Goal: Transaction & Acquisition: Download file/media

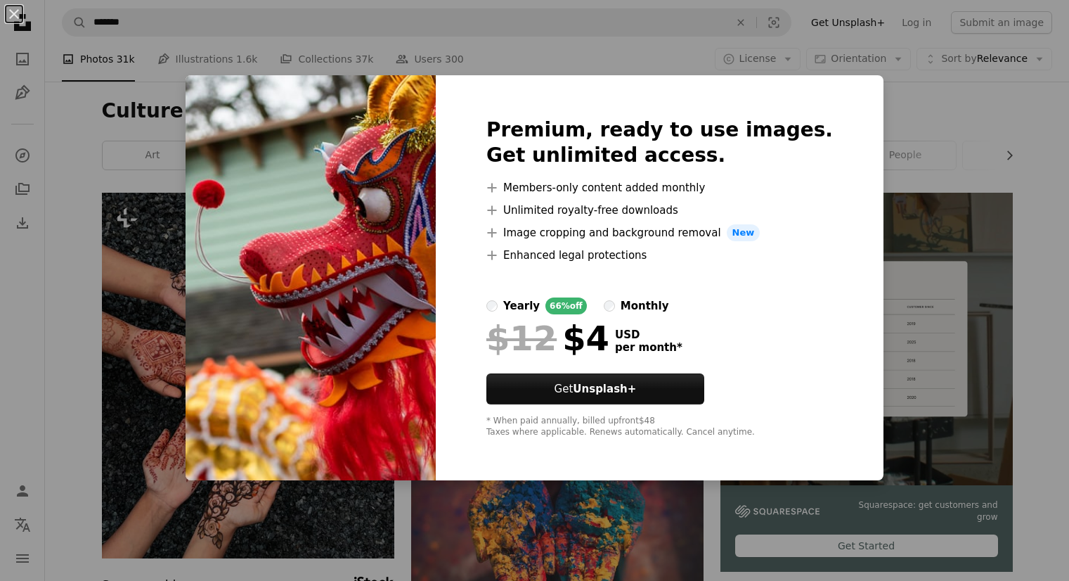
scroll to position [422, 0]
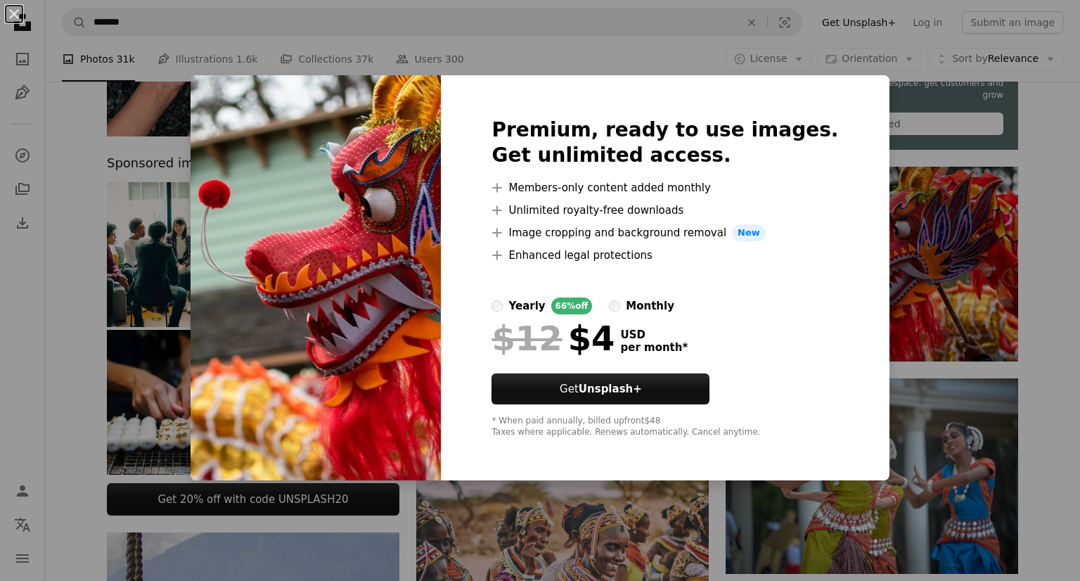
click at [909, 104] on div "An X shape Premium, ready to use images. Get unlimited access. A plus sign Memb…" at bounding box center [540, 290] width 1080 height 581
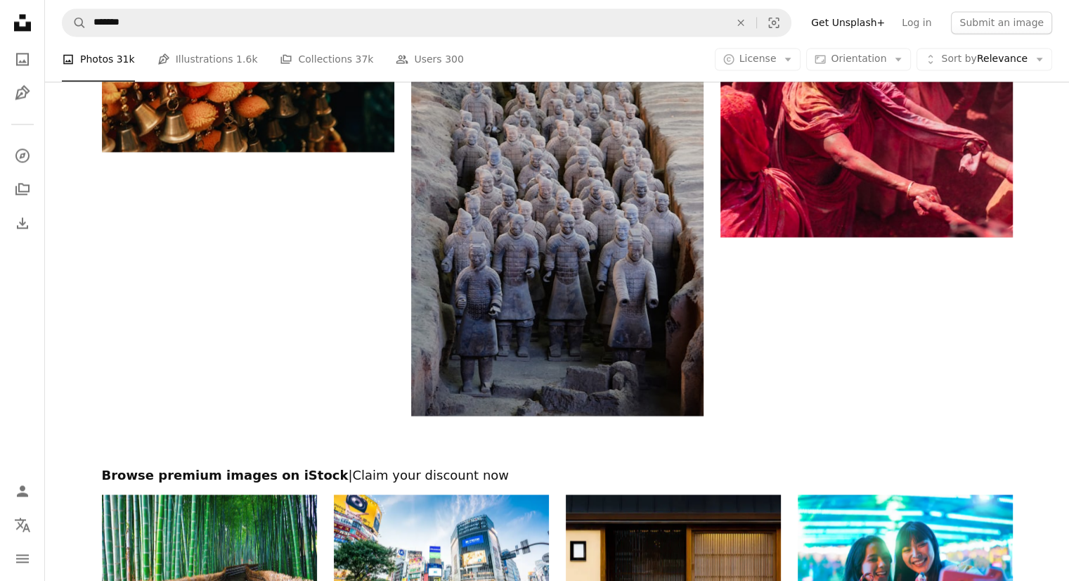
scroll to position [2390, 0]
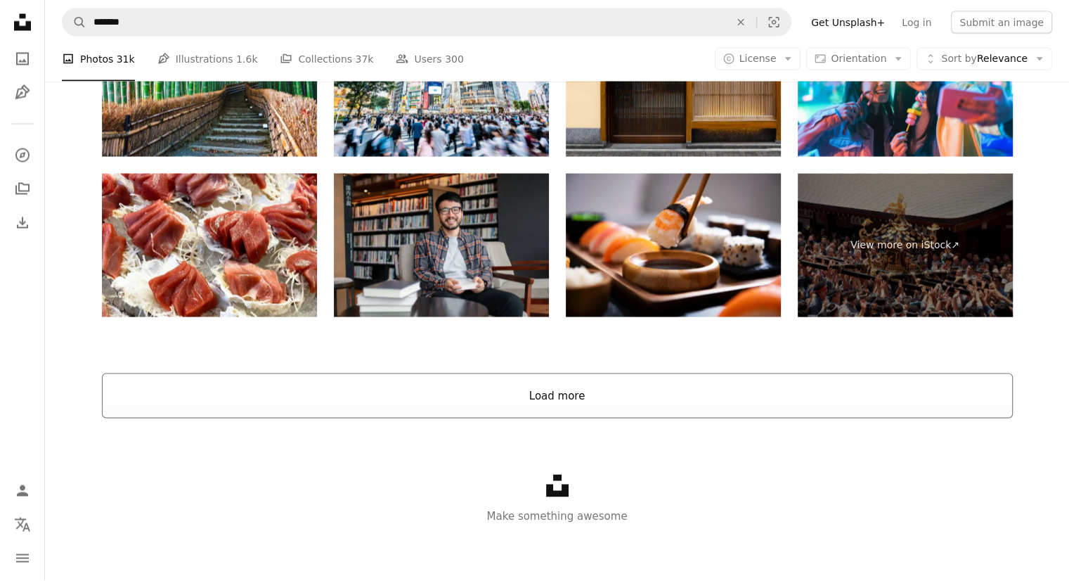
click at [591, 403] on button "Load more" at bounding box center [557, 395] width 911 height 45
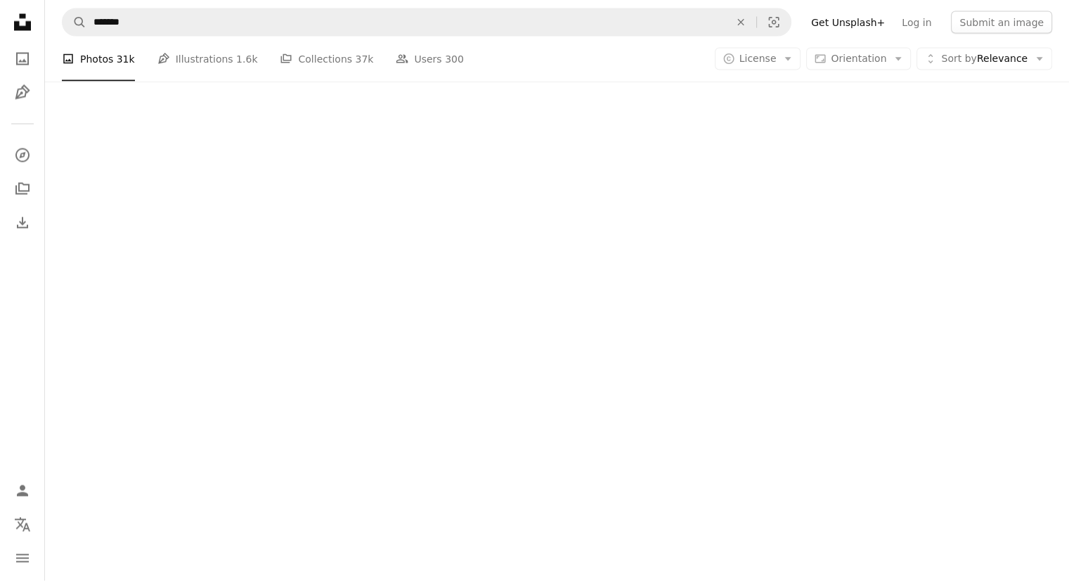
scroll to position [2275, 0]
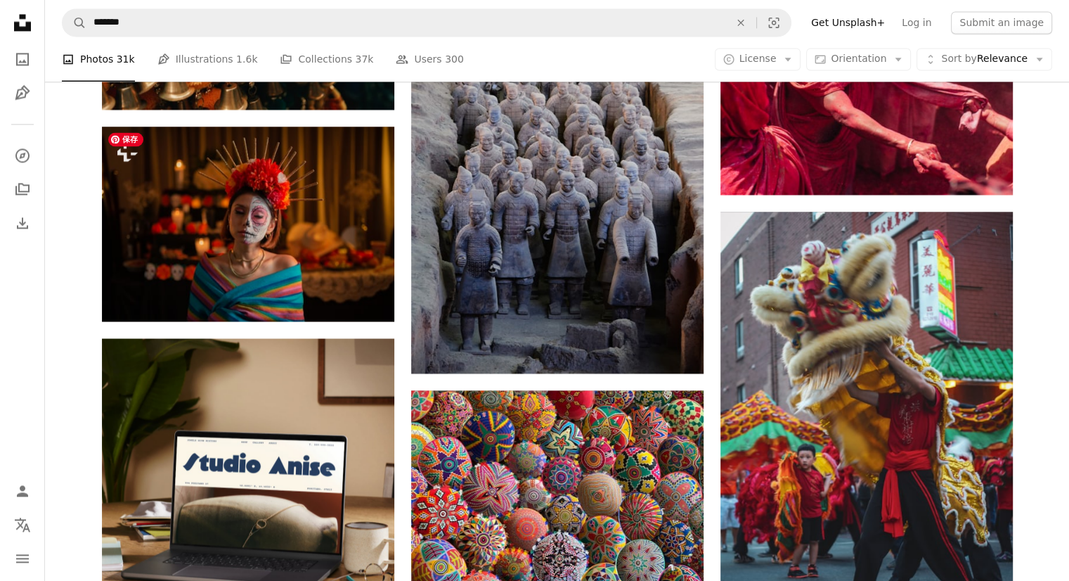
click at [73, 278] on div "Plus sign for Unsplash+ A heart A plus sign [PERSON_NAME] For Unsplash+ A lock …" at bounding box center [557, 264] width 1024 height 4692
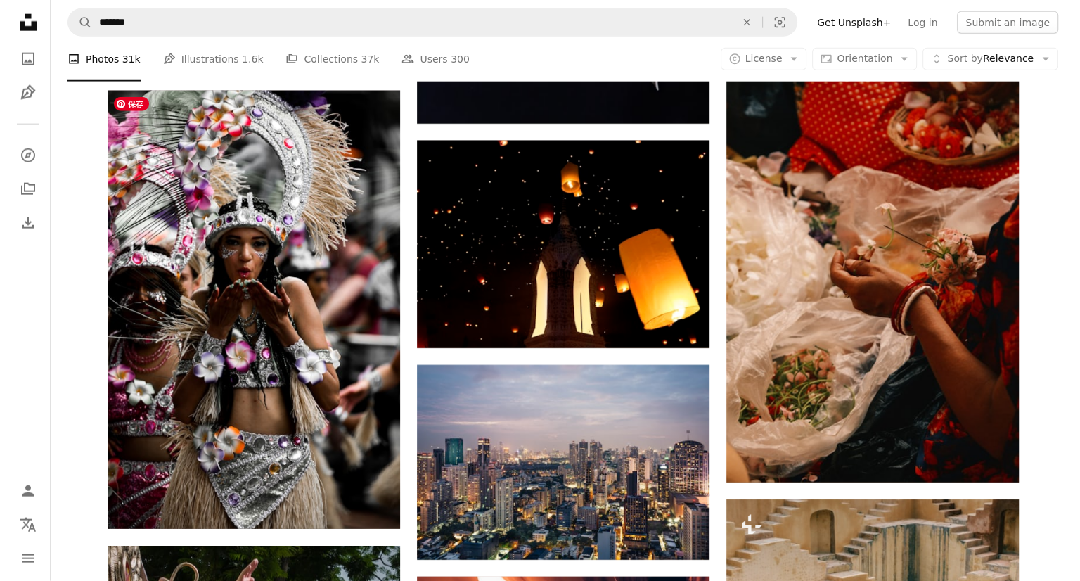
scroll to position [8954, 0]
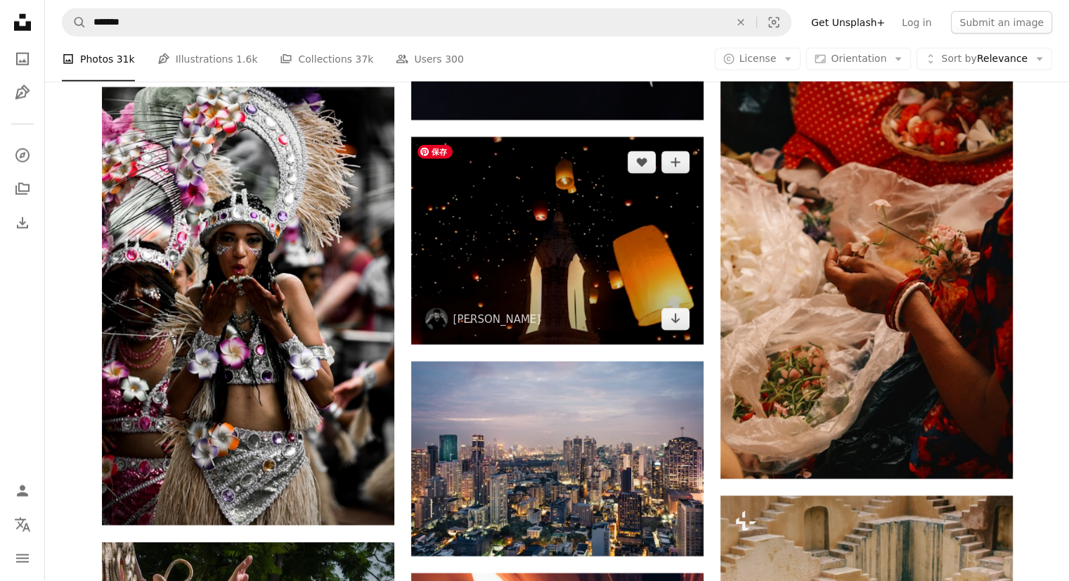
click at [646, 221] on img at bounding box center [557, 240] width 292 height 207
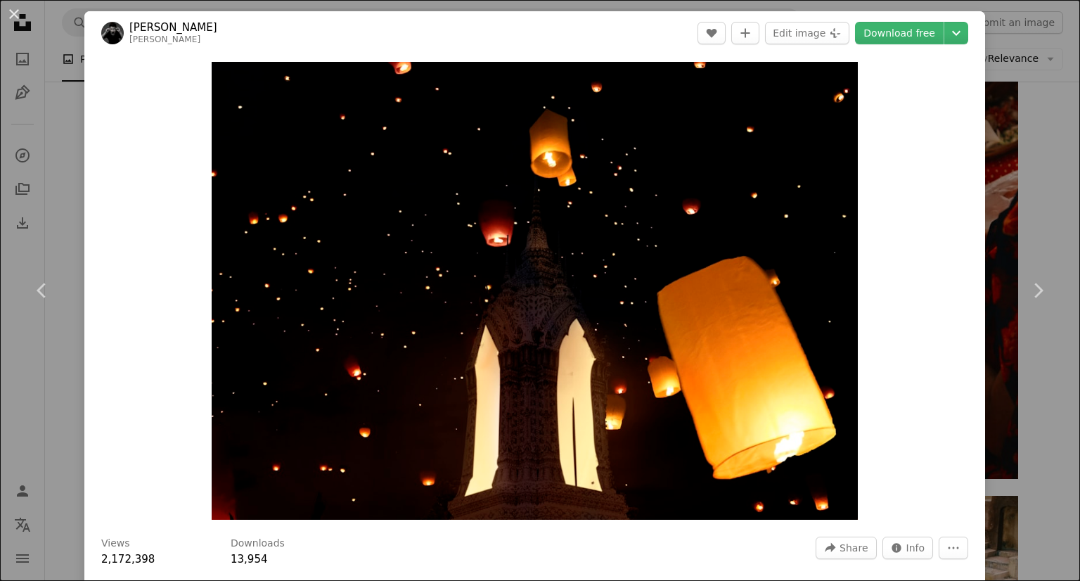
click at [952, 82] on div "Zoom in" at bounding box center [534, 291] width 901 height 472
click at [629, 299] on img "Zoom in on this image" at bounding box center [535, 291] width 646 height 458
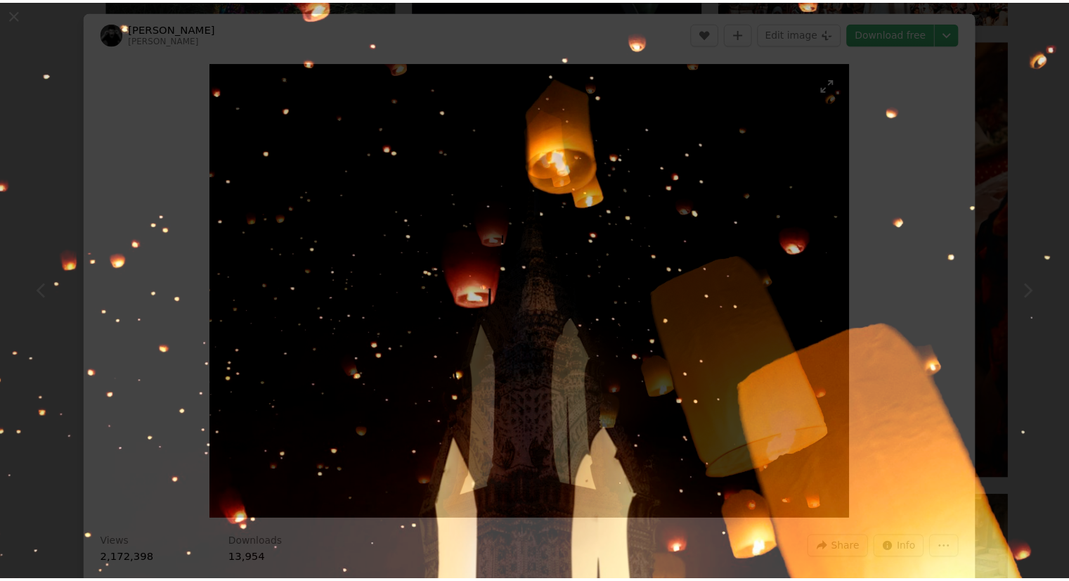
scroll to position [84, 0]
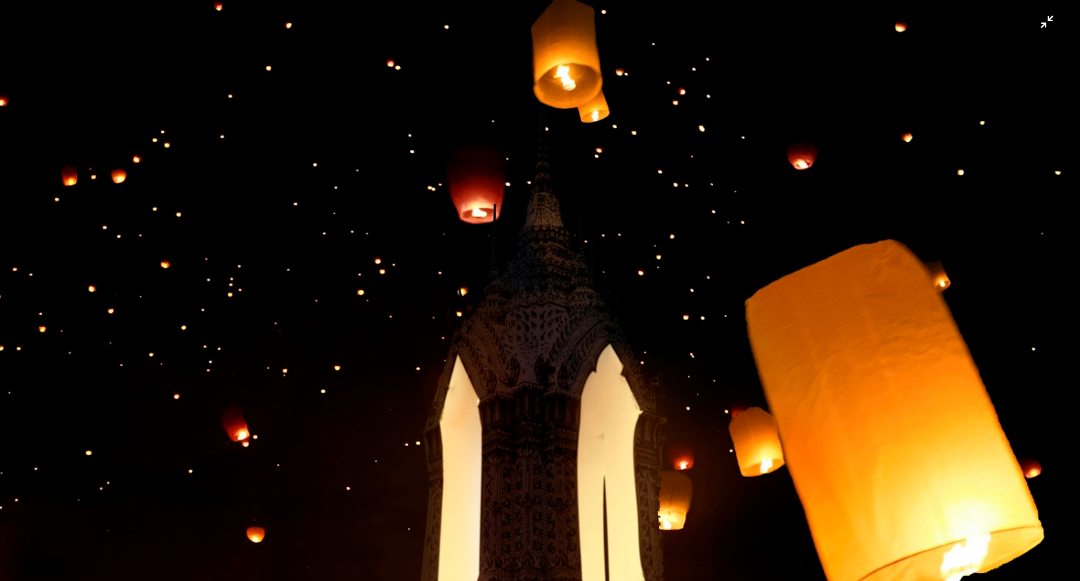
click at [945, 87] on img "Zoom out on this image" at bounding box center [539, 298] width 1081 height 766
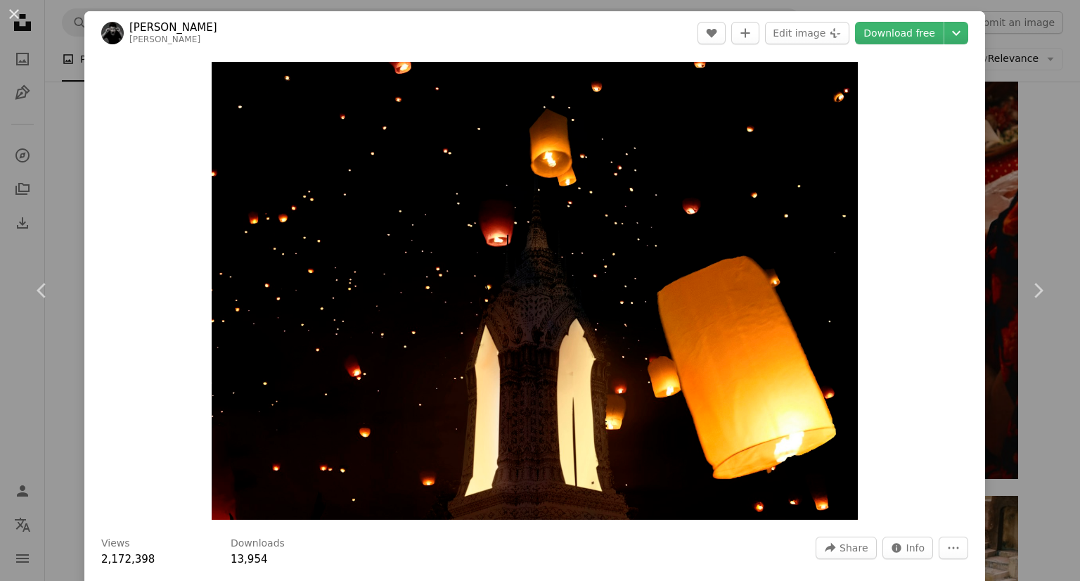
click at [1029, 136] on div "An X shape Chevron left Chevron right [PERSON_NAME] A heart A plus sign Edit im…" at bounding box center [540, 290] width 1080 height 581
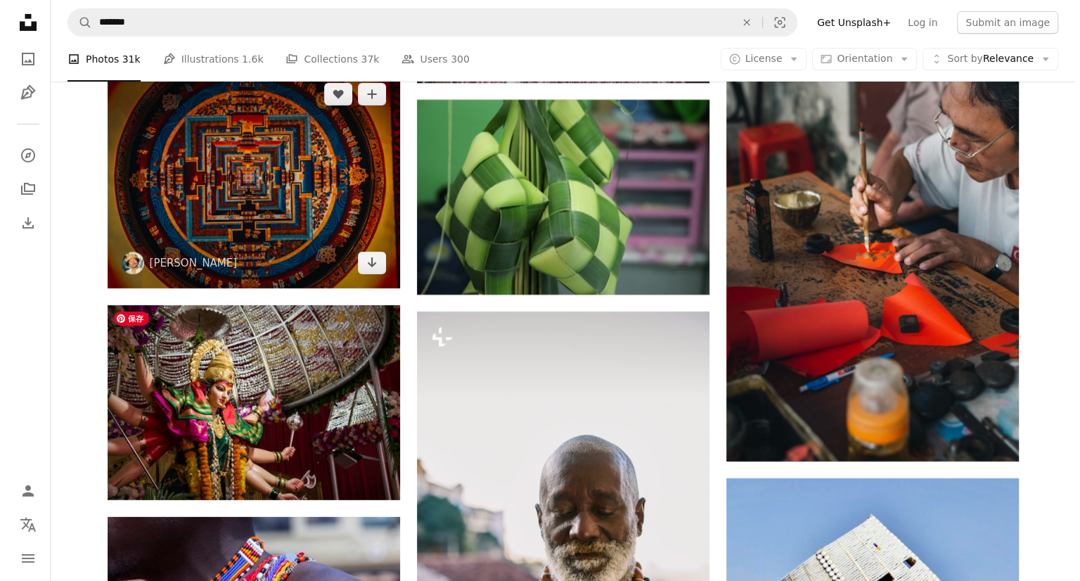
scroll to position [10009, 0]
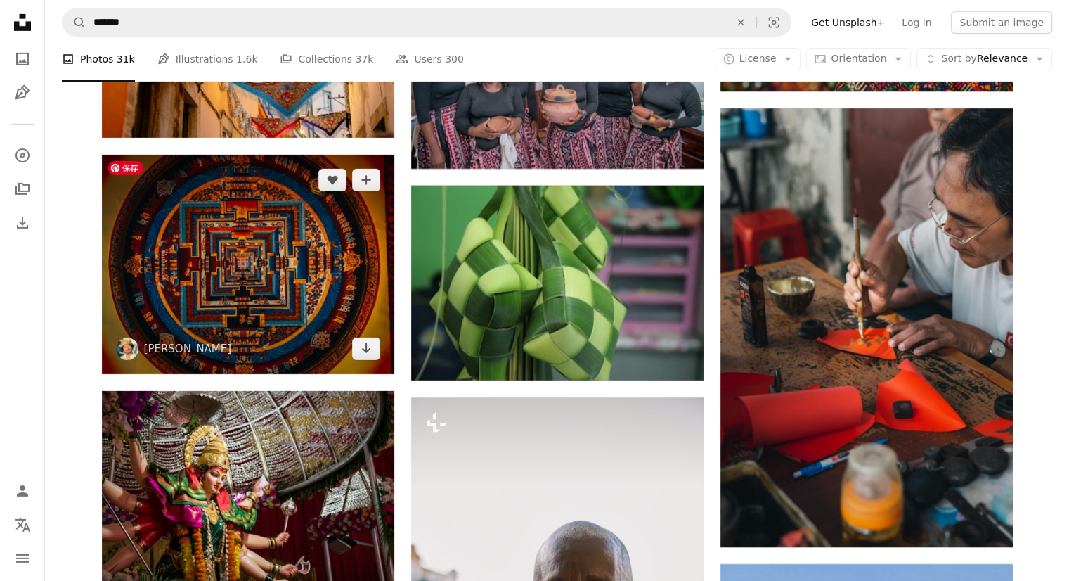
click at [247, 233] on img at bounding box center [248, 264] width 292 height 219
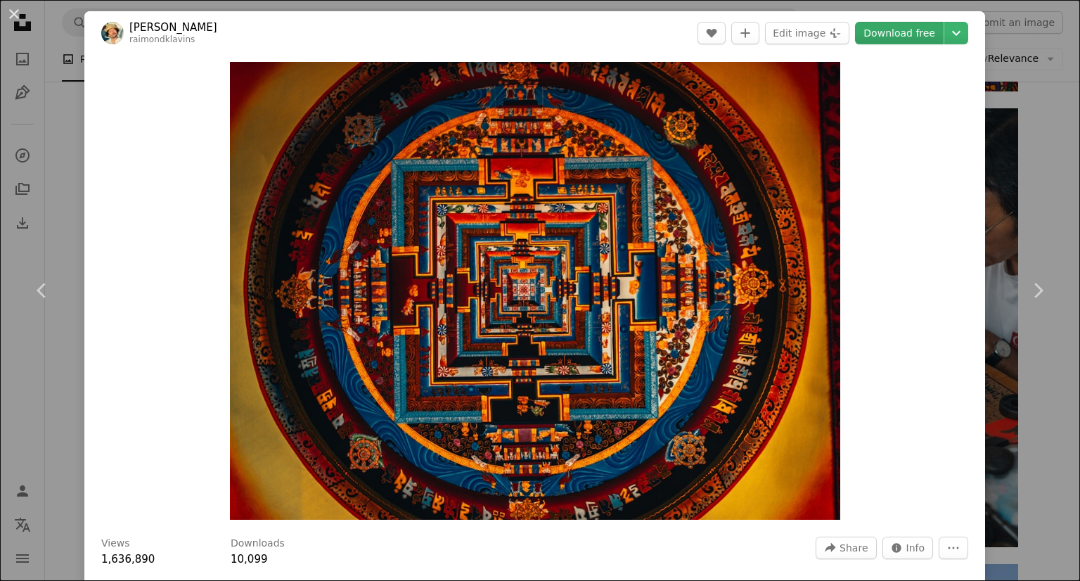
click at [882, 32] on link "Download free" at bounding box center [899, 33] width 89 height 22
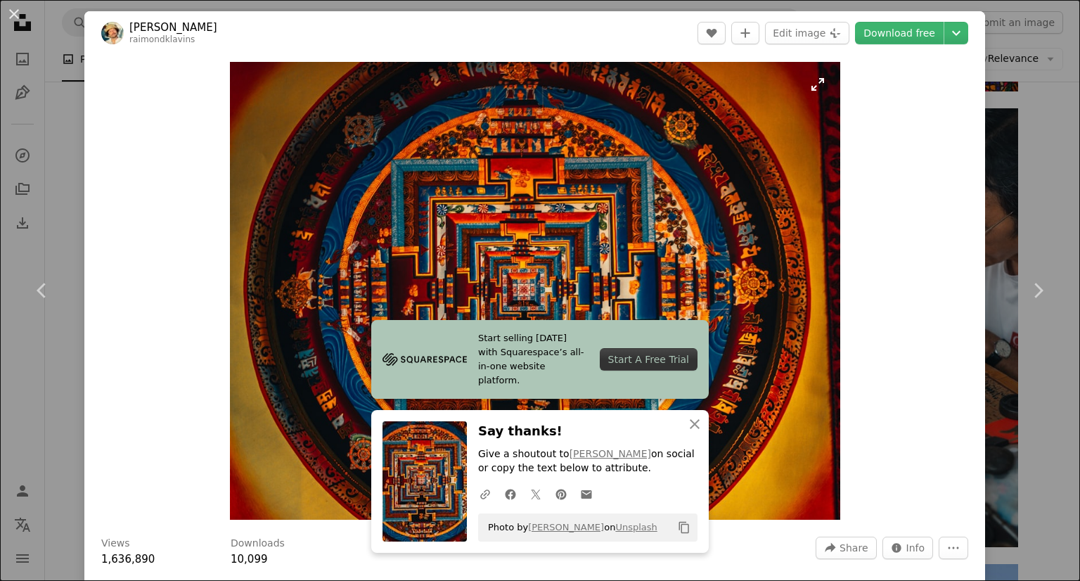
drag, startPoint x: 541, startPoint y: 240, endPoint x: 520, endPoint y: 233, distance: 22.5
click at [520, 233] on img "Zoom in on this image" at bounding box center [535, 291] width 610 height 458
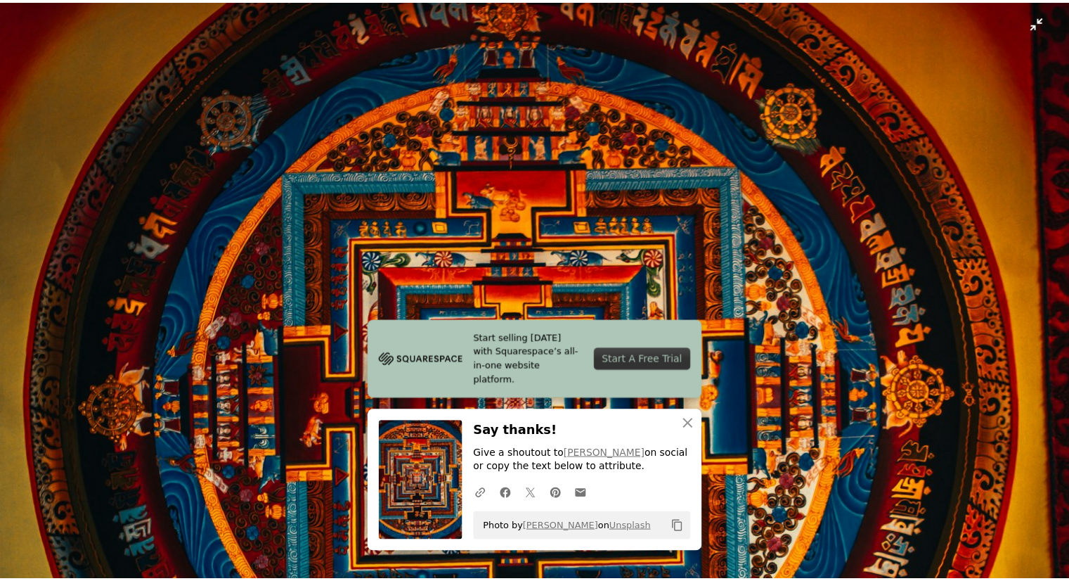
scroll to position [107, 0]
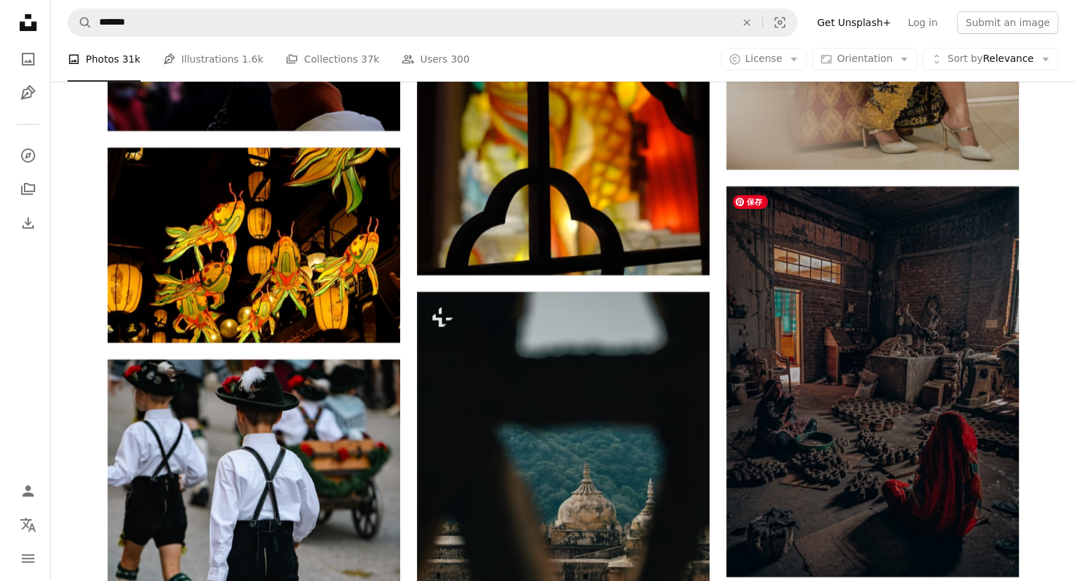
scroll to position [21961, 0]
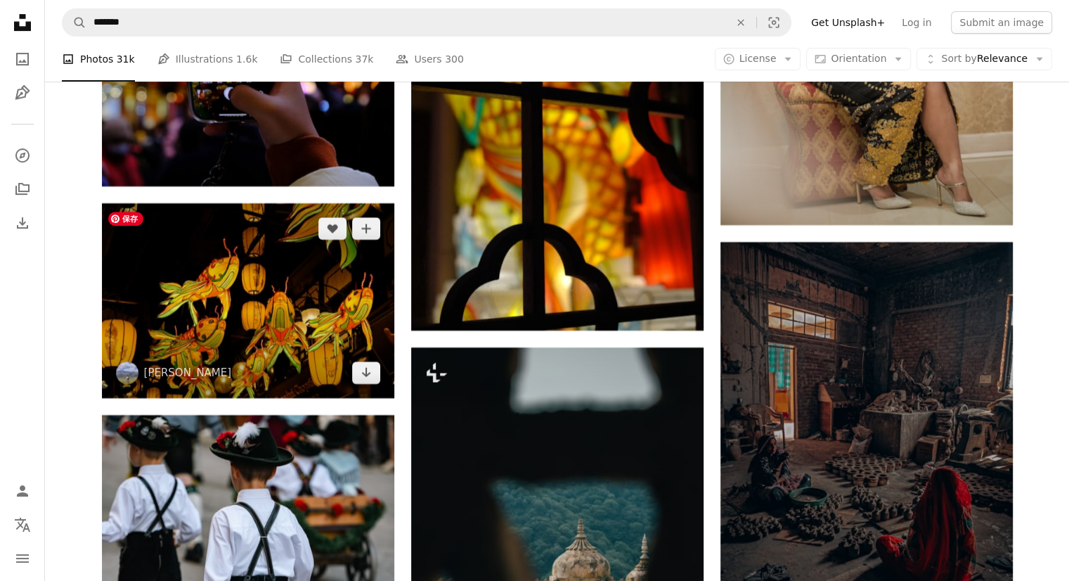
click at [236, 314] on img at bounding box center [248, 300] width 292 height 195
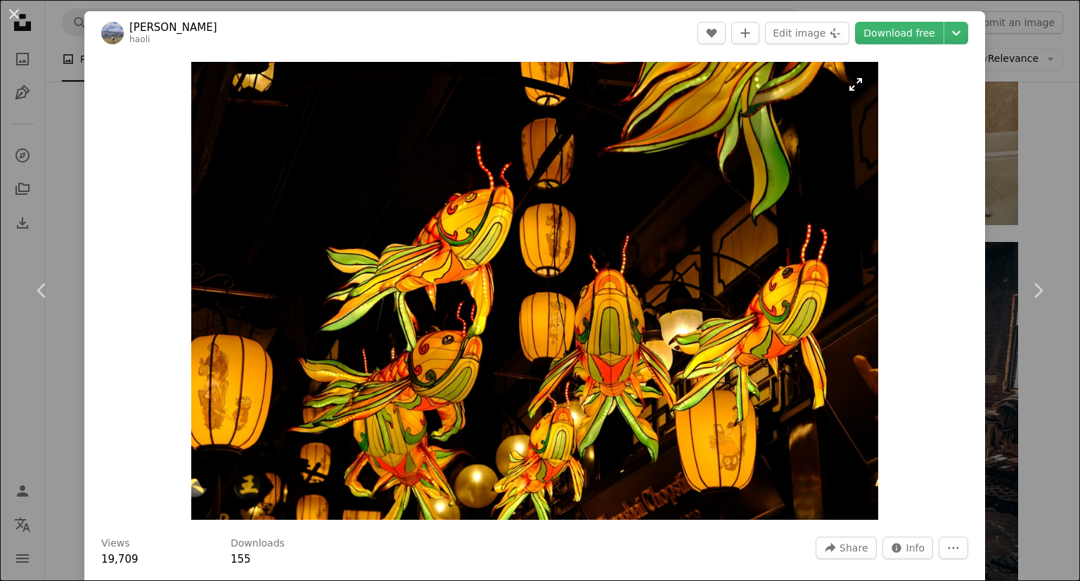
click at [531, 298] on img "Zoom in on this image" at bounding box center [534, 291] width 687 height 458
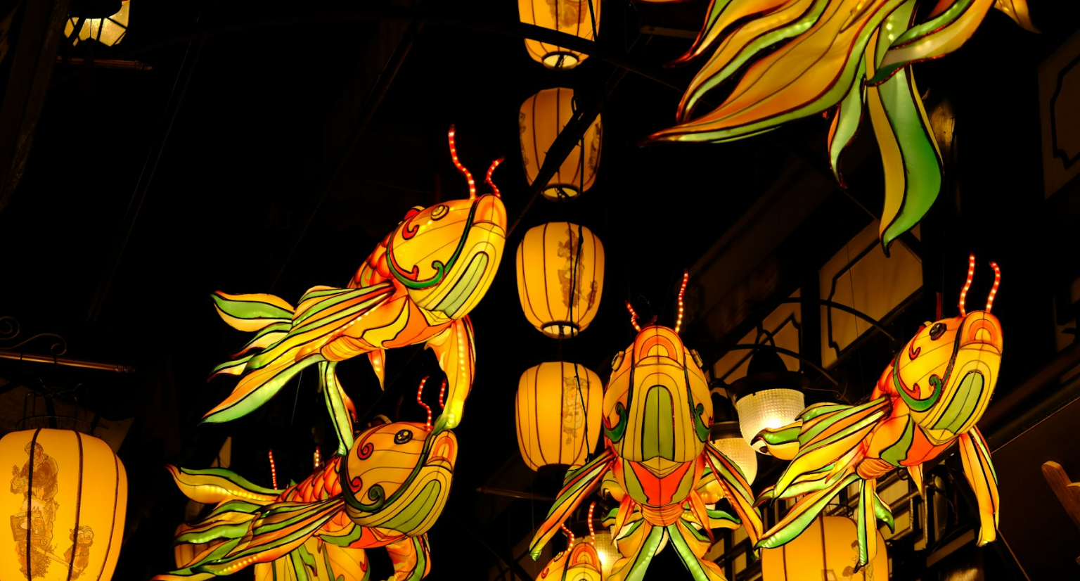
scroll to position [63, 0]
